Goal: Answer question/provide support: Share knowledge or assist other users

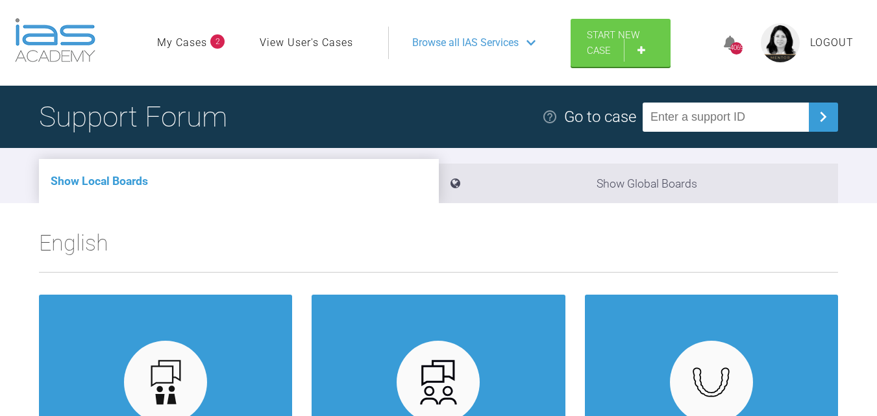
click at [199, 39] on link "My Cases" at bounding box center [182, 42] width 50 height 17
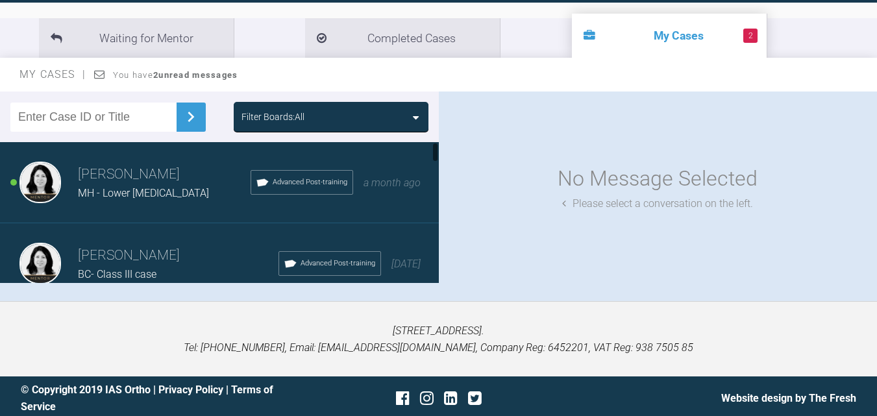
scroll to position [143, 0]
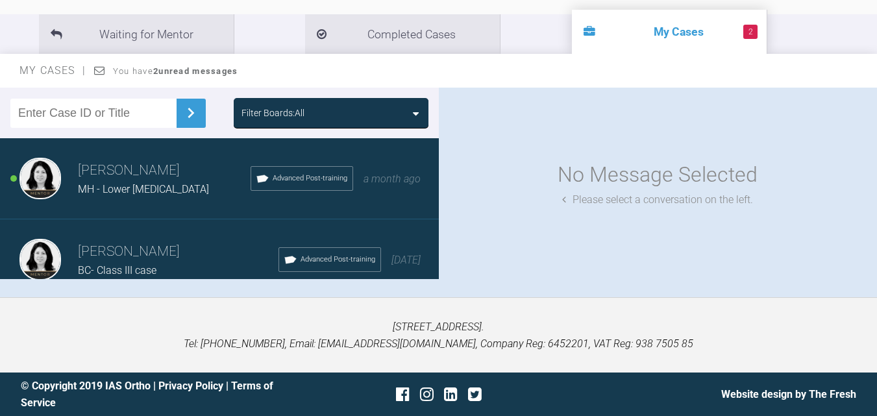
click at [141, 170] on h3 "[PERSON_NAME]" at bounding box center [164, 171] width 173 height 22
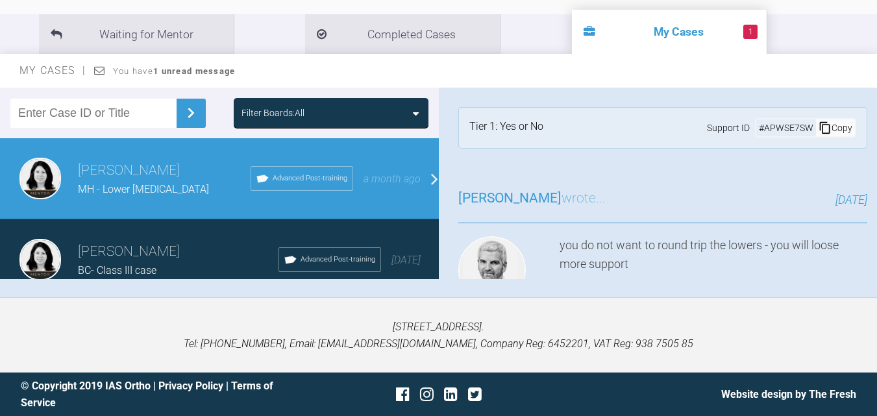
click at [619, 249] on div "you do not want to round trip the lowers - you will loose more support" at bounding box center [713, 272] width 308 height 73
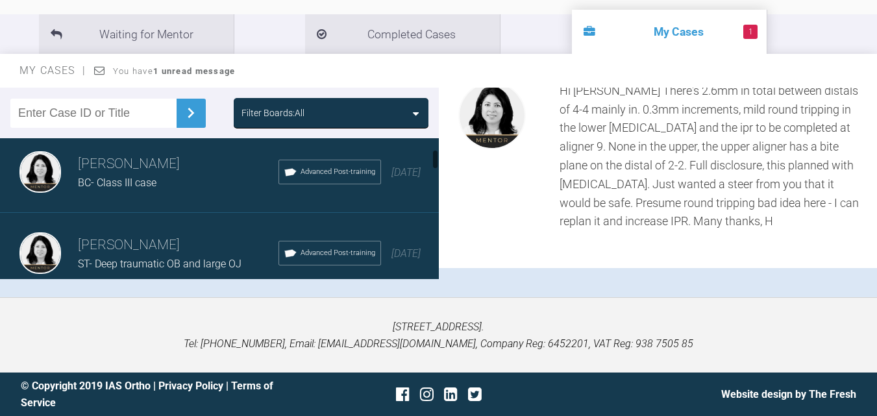
scroll to position [65, 0]
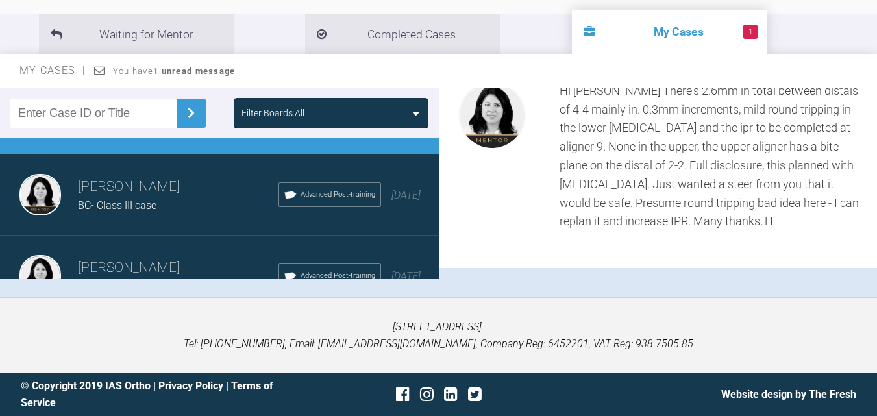
click at [183, 206] on div "BC- Class III case" at bounding box center [178, 205] width 200 height 17
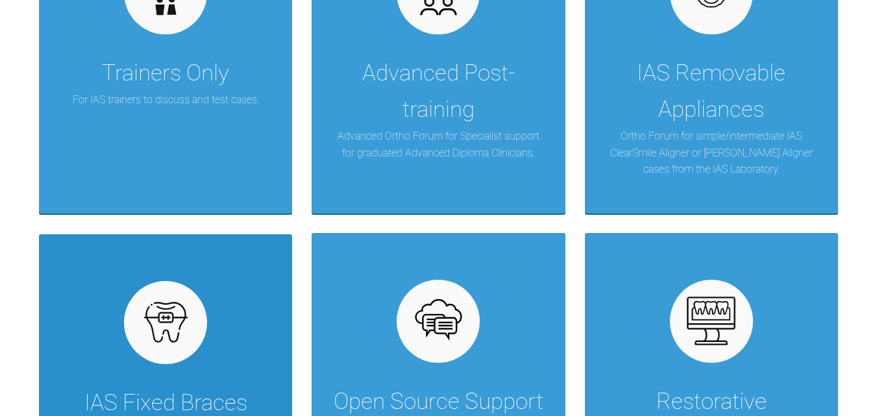
click at [210, 346] on div "IAS Fixed Braces Ortho Forum for simple/intermediate IAS ClearSmile Brace cases…" at bounding box center [165, 388] width 253 height 309
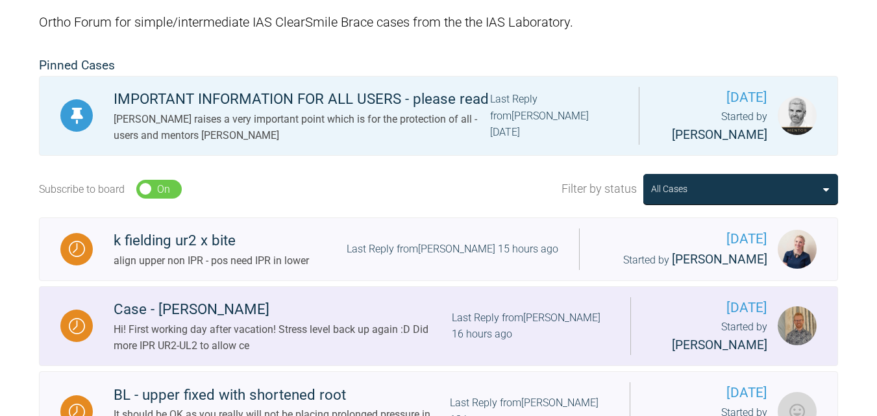
scroll to position [260, 0]
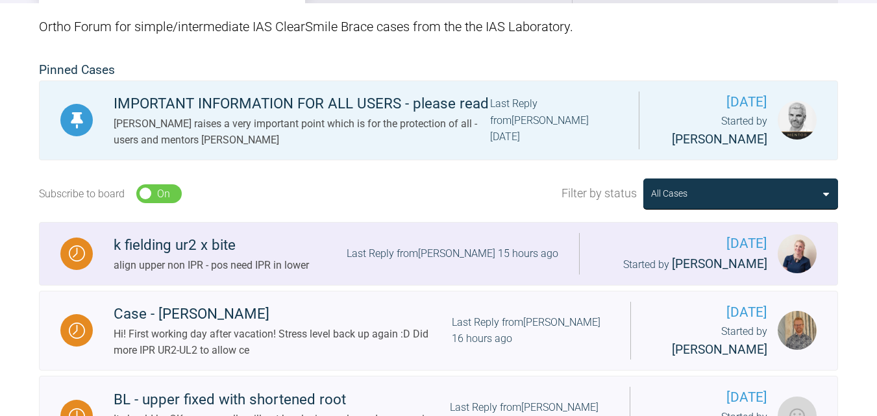
click at [165, 257] on div "k fielding ur2 x bite" at bounding box center [211, 245] width 195 height 23
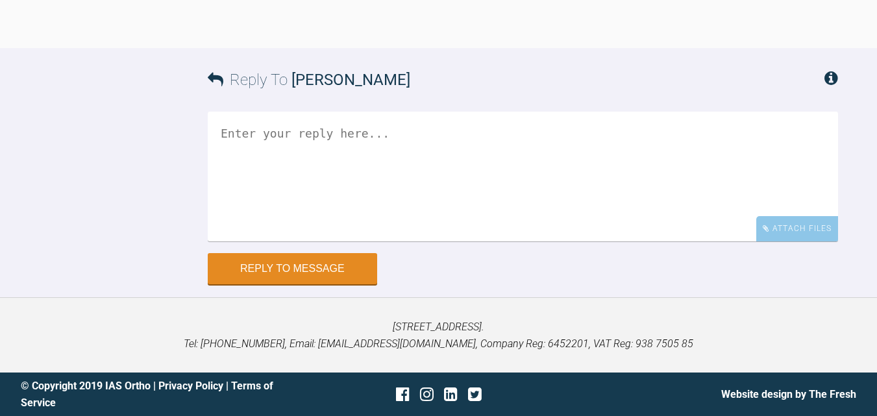
scroll to position [3893, 0]
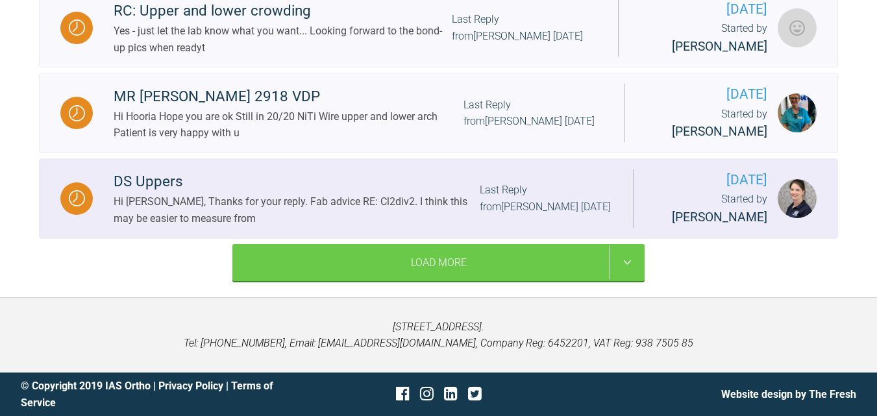
scroll to position [1828, 0]
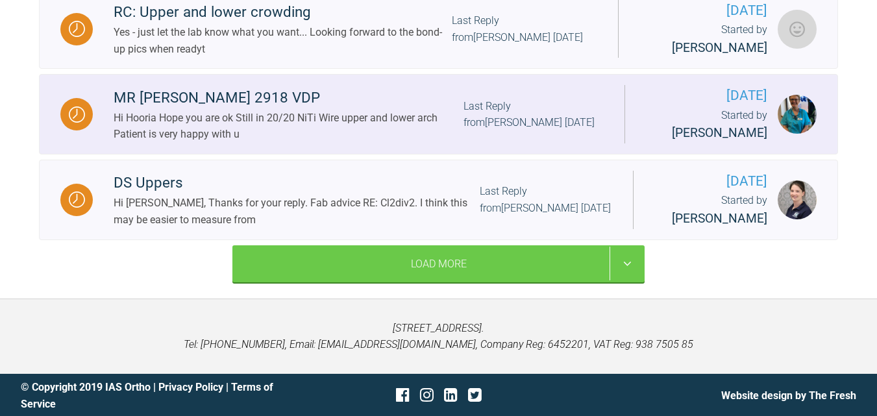
click at [337, 143] on div "Hi Hooria Hope you are ok Still in 20/20 NiTi Wire upper and lower arch Patient…" at bounding box center [289, 126] width 350 height 33
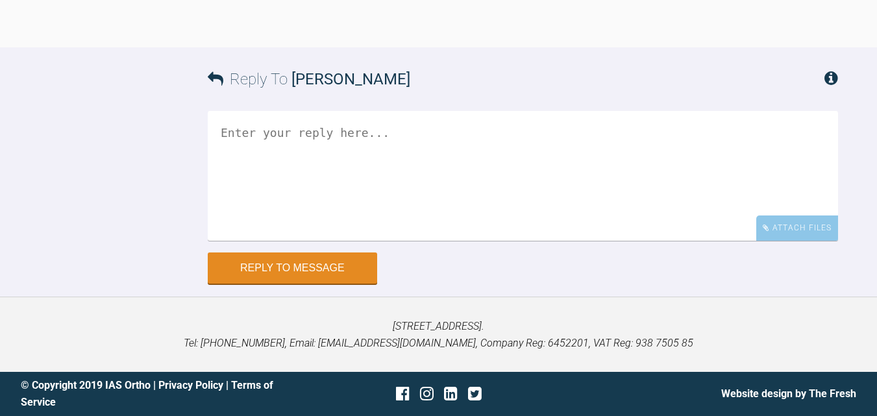
scroll to position [14805, 0]
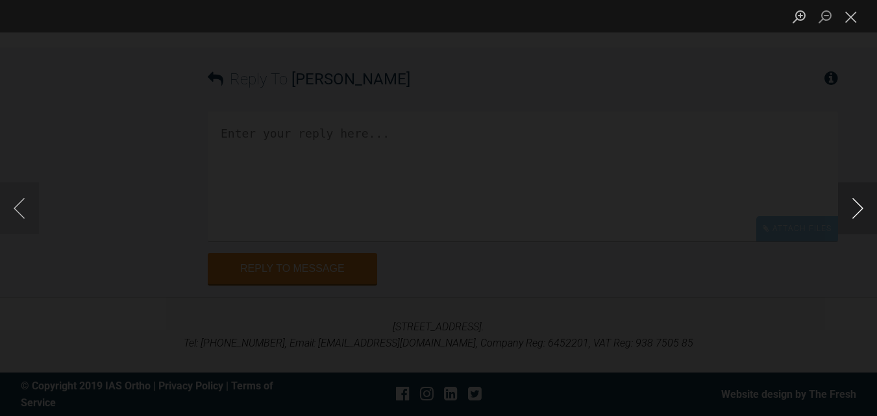
click at [861, 208] on button "Next image" at bounding box center [857, 208] width 39 height 52
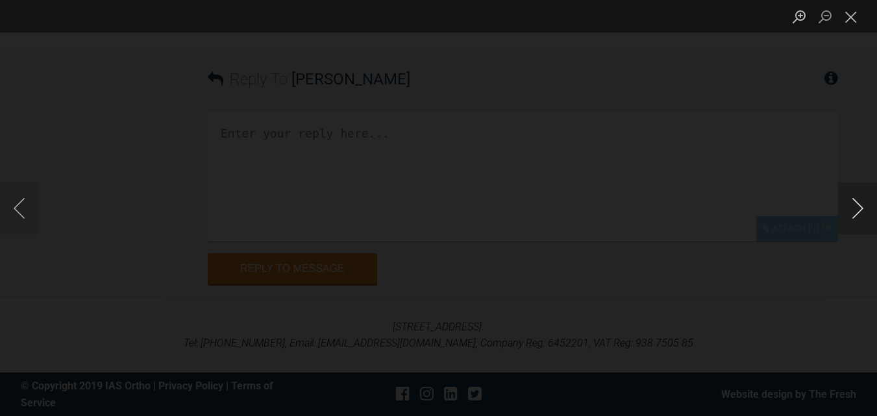
click at [861, 208] on button "Next image" at bounding box center [857, 208] width 39 height 52
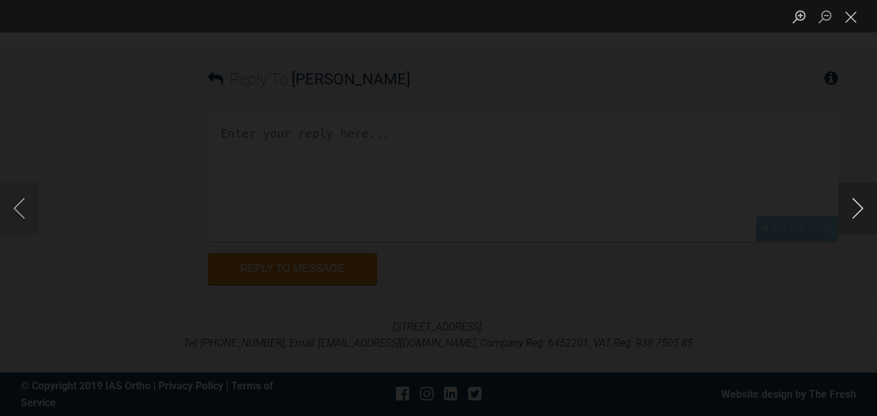
click at [860, 197] on button "Next image" at bounding box center [857, 208] width 39 height 52
click at [851, 20] on button "Close lightbox" at bounding box center [851, 16] width 26 height 23
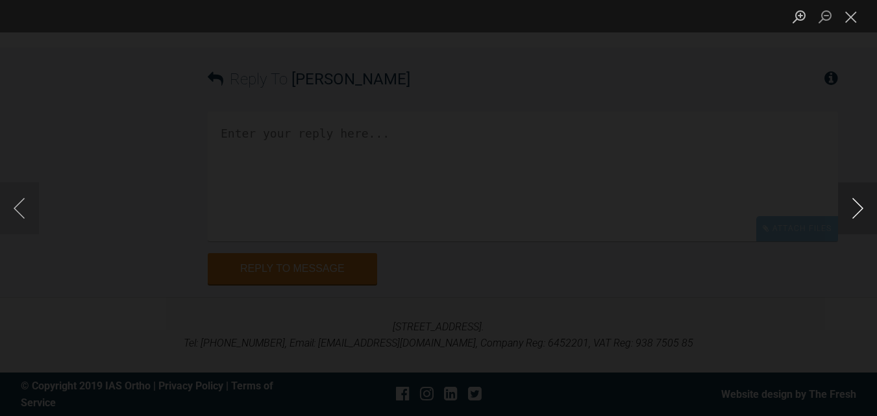
click at [851, 213] on button "Next image" at bounding box center [857, 208] width 39 height 52
click at [858, 209] on button "Next image" at bounding box center [857, 208] width 39 height 52
click at [853, 20] on button "Close lightbox" at bounding box center [851, 16] width 26 height 23
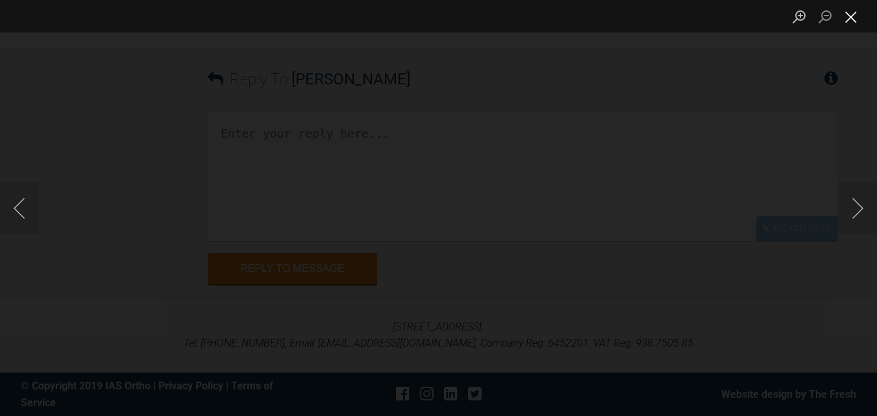
click at [847, 12] on button "Close lightbox" at bounding box center [851, 16] width 26 height 23
